Goal: Task Accomplishment & Management: Complete application form

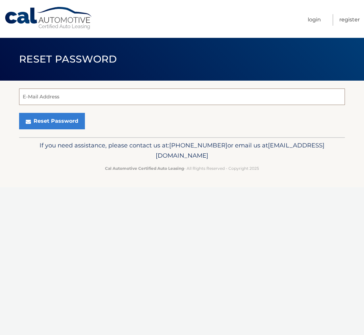
click at [68, 95] on input "E-Mail Address" at bounding box center [182, 97] width 326 height 16
type input "salliep@mac.com"
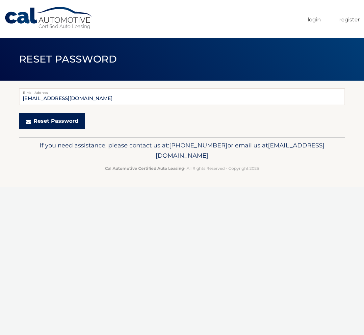
scroll to position [0, 0]
click at [57, 121] on button "Reset Password" at bounding box center [52, 121] width 66 height 16
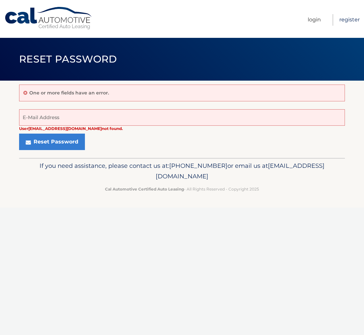
click at [348, 19] on link "Register" at bounding box center [350, 20] width 20 height 12
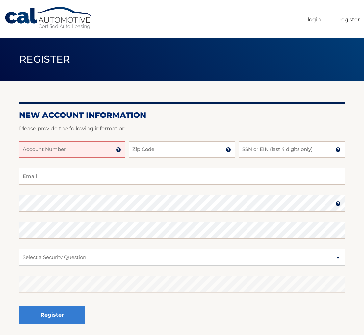
click at [93, 151] on input "Account Number" at bounding box center [72, 149] width 106 height 16
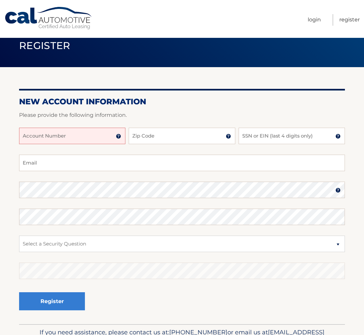
scroll to position [15, 0]
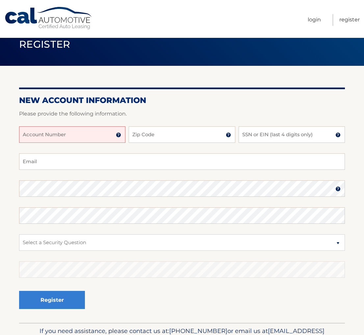
click at [143, 13] on nav "Menu Login Register" at bounding box center [228, 19] width 261 height 38
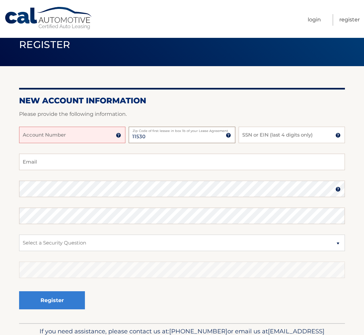
type input "11530"
click at [290, 136] on input "SSN or EIN (last 4 digits only)" at bounding box center [292, 135] width 106 height 16
type input "6357"
type input "salliep@mac.com"
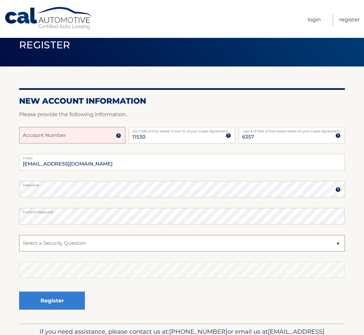
select select "2"
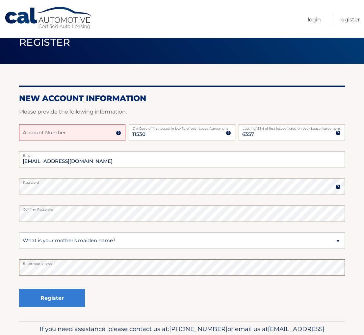
scroll to position [16, 0]
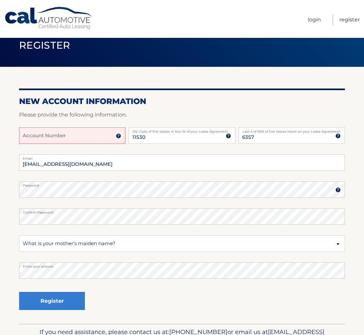
click at [90, 139] on input "Account Number" at bounding box center [72, 135] width 106 height 16
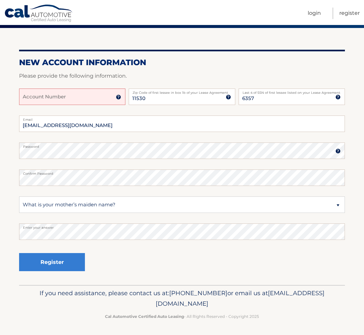
scroll to position [52, 0]
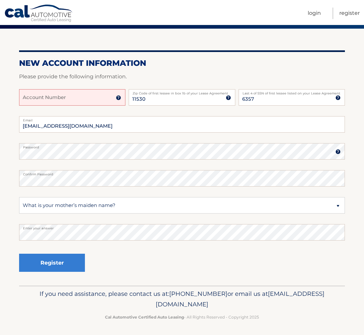
drag, startPoint x: 71, startPoint y: 99, endPoint x: 71, endPoint y: 103, distance: 4.0
click at [71, 100] on input "Account Number" at bounding box center [72, 97] width 106 height 16
click at [102, 98] on input "Account Number" at bounding box center [72, 97] width 106 height 16
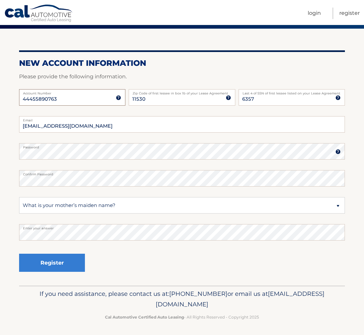
scroll to position [52, 0]
type input "44455890763"
click at [44, 263] on button "Register" at bounding box center [52, 263] width 66 height 18
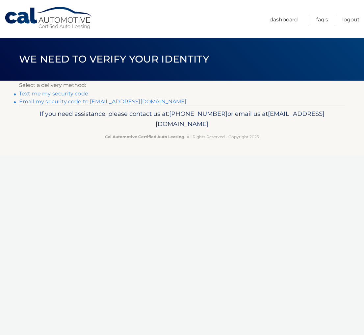
click at [65, 94] on link "Text me my security code" at bounding box center [53, 94] width 69 height 6
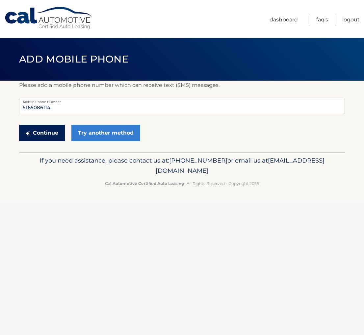
click at [44, 135] on button "Continue" at bounding box center [42, 133] width 46 height 16
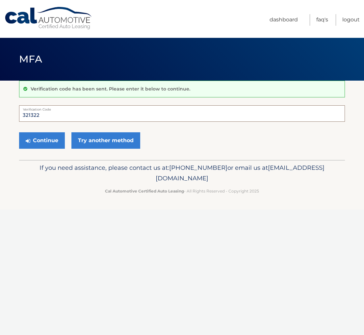
type input "321322"
click at [42, 140] on button "Continue" at bounding box center [42, 140] width 46 height 16
